Goal: Information Seeking & Learning: Understand process/instructions

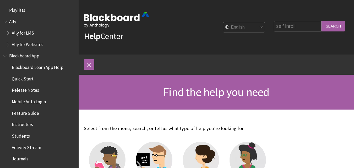
type input "self inroll"
click at [321, 21] on input "Search" at bounding box center [333, 26] width 24 height 10
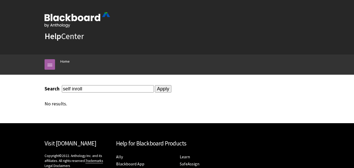
drag, startPoint x: 0, startPoint y: 0, endPoint x: 76, endPoint y: 86, distance: 115.3
type input "self enroll"
click at [155, 91] on input "Apply" at bounding box center [163, 88] width 16 height 7
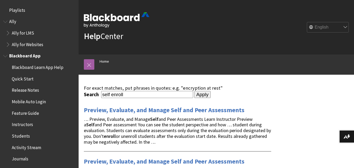
click at [34, 67] on span "Blackboard Learn App Help" at bounding box center [38, 66] width 52 height 7
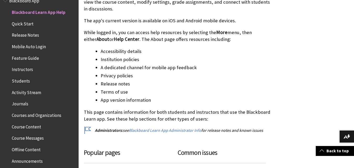
scroll to position [157, 0]
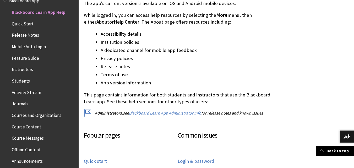
click at [123, 34] on li "Accessibility details" at bounding box center [186, 33] width 170 height 7
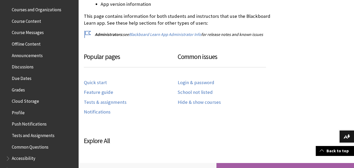
scroll to position [186, 0]
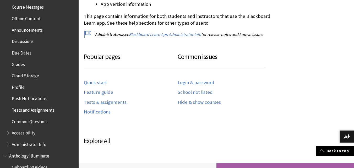
click at [6, 131] on span "Book outline for Blackboard App Help" at bounding box center [8, 132] width 5 height 7
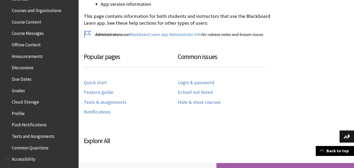
scroll to position [133, 0]
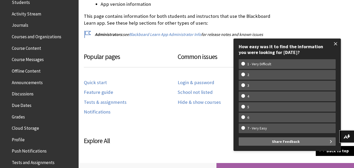
click at [337, 44] on span at bounding box center [335, 43] width 11 height 11
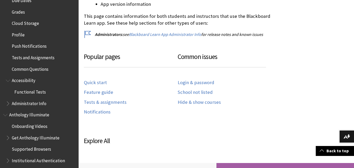
scroll to position [264, 0]
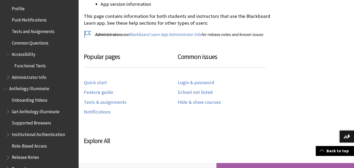
click at [8, 77] on span "Book outline for Blackboard App Help" at bounding box center [8, 76] width 5 height 7
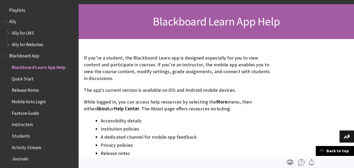
scroll to position [0, 0]
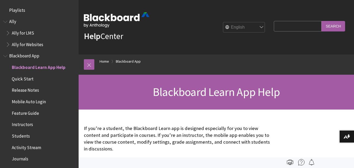
click at [277, 25] on input "Search Query" at bounding box center [298, 26] width 48 height 10
type input "course access"
click at [321, 21] on input "Search" at bounding box center [333, 26] width 24 height 10
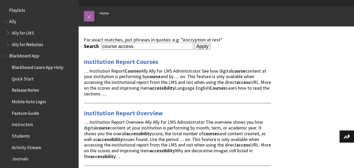
scroll to position [52, 0]
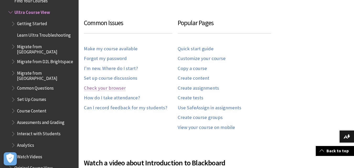
scroll to position [366, 0]
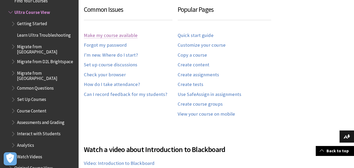
click at [108, 34] on link "Make my course available" at bounding box center [111, 35] width 54 height 6
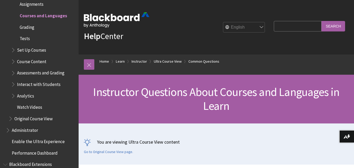
scroll to position [26, 0]
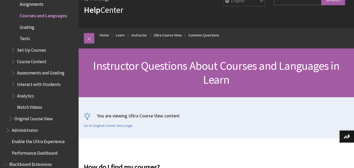
click at [13, 46] on span "Book outline for Blackboard Learn Help" at bounding box center [13, 49] width 5 height 7
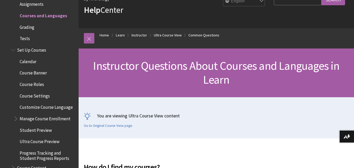
click at [33, 93] on span "Course Settings" at bounding box center [35, 94] width 30 height 7
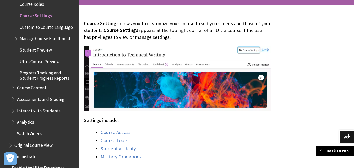
scroll to position [157, 0]
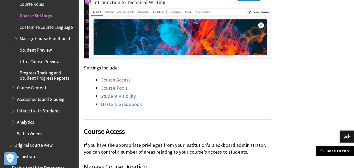
click at [112, 80] on link "Course Access" at bounding box center [116, 80] width 30 height 6
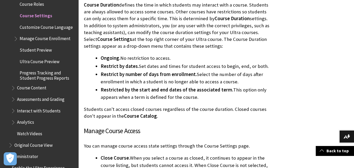
scroll to position [336, 0]
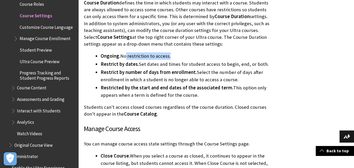
drag, startPoint x: 126, startPoint y: 56, endPoint x: 170, endPoint y: 58, distance: 44.0
click at [170, 58] on li "Ongoing. No restriction to access." at bounding box center [186, 55] width 170 height 7
click at [168, 96] on li "Restricted by the start and end dates of the associated term. This option only …" at bounding box center [186, 91] width 170 height 15
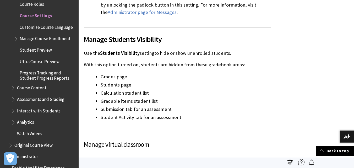
scroll to position [1042, 0]
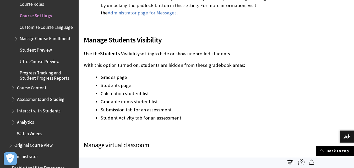
click at [44, 39] on span "Manage Course Enrollment" at bounding box center [45, 37] width 51 height 7
click at [30, 40] on span "Manage Course Enrollment" at bounding box center [47, 37] width 54 height 7
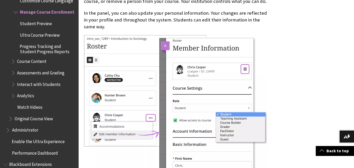
scroll to position [340, 0]
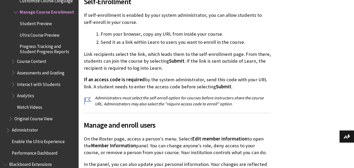
scroll to position [183, 0]
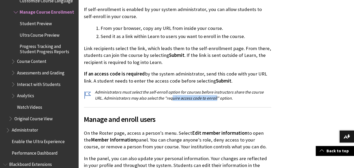
drag, startPoint x: 164, startPoint y: 98, endPoint x: 207, endPoint y: 97, distance: 43.2
click at [207, 97] on p "Administrators must select the self-enroll option for courses before instructor…" at bounding box center [177, 95] width 187 height 12
click at [171, 99] on p "Administrators must select the self-enroll option for courses before instructor…" at bounding box center [177, 95] width 187 height 12
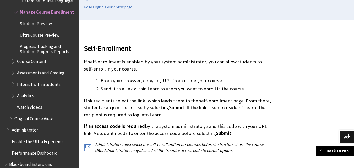
scroll to position [157, 0]
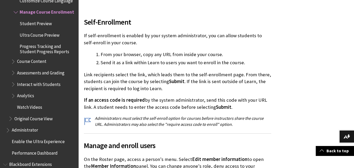
click at [87, 119] on p "Administrators must select the self-enroll option for courses before instructor…" at bounding box center [177, 121] width 187 height 12
click at [124, 119] on p "Administrators must select the self-enroll option for courses before instructor…" at bounding box center [177, 121] width 187 height 12
